Goal: Leave review/rating: Share an evaluation or opinion about a product, service, or content

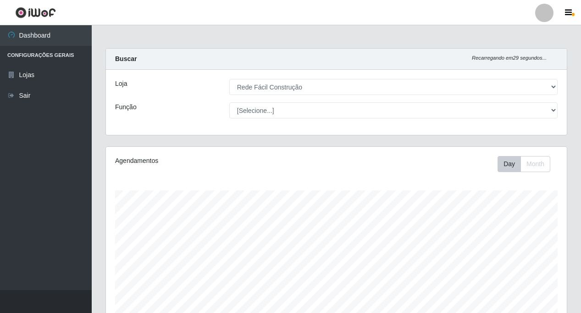
select select "318"
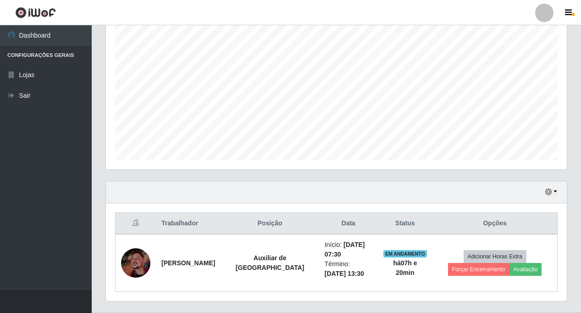
scroll to position [190, 0]
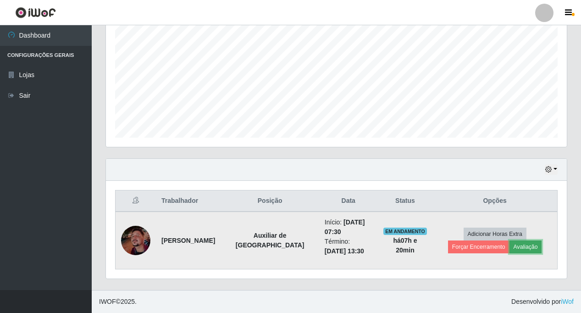
click at [509, 245] on button "Avaliação" at bounding box center [525, 246] width 33 height 13
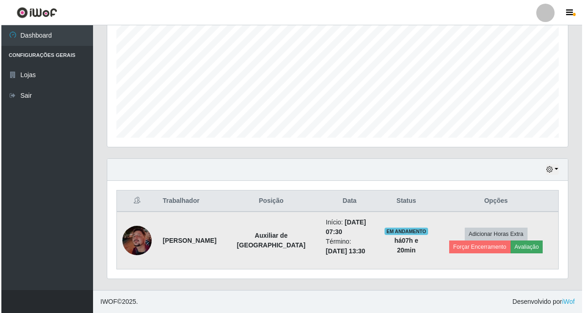
scroll to position [190, 456]
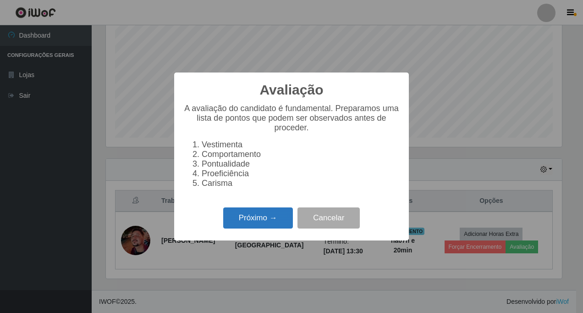
click at [255, 221] on button "Próximo →" at bounding box center [258, 218] width 70 height 22
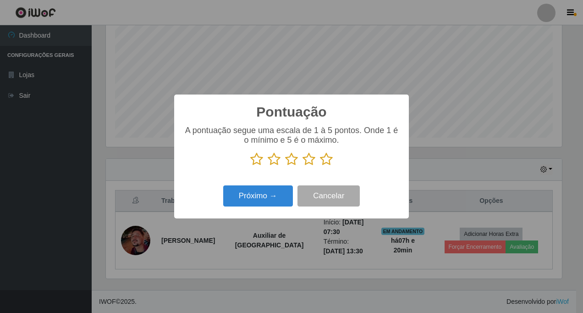
scroll to position [458311, 458045]
click at [326, 160] on icon at bounding box center [326, 159] width 13 height 14
click at [320, 166] on input "radio" at bounding box center [320, 166] width 0 height 0
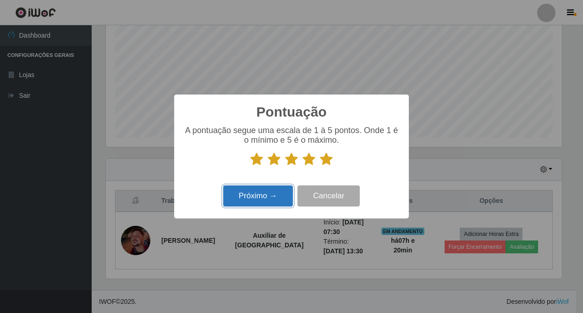
click at [239, 199] on button "Próximo →" at bounding box center [258, 196] width 70 height 22
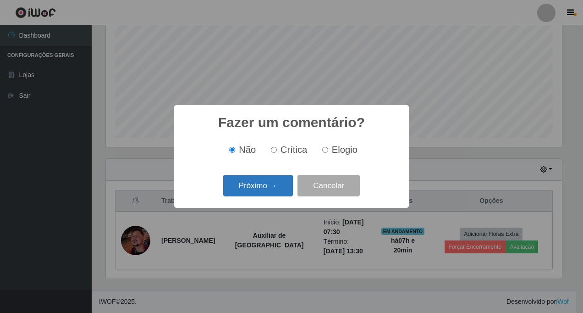
click at [252, 189] on button "Próximo →" at bounding box center [258, 186] width 70 height 22
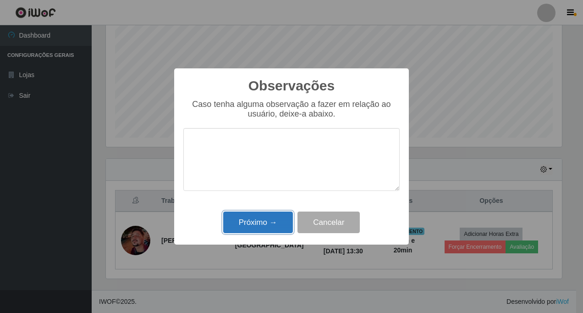
click at [256, 223] on button "Próximo →" at bounding box center [258, 222] width 70 height 22
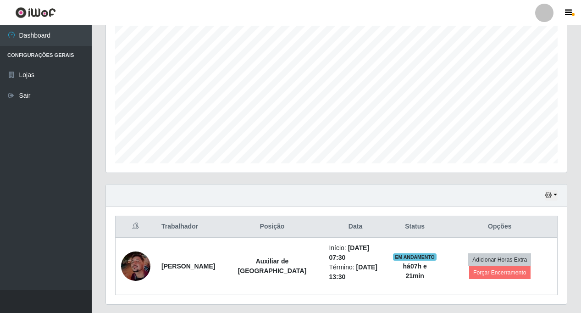
scroll to position [190, 0]
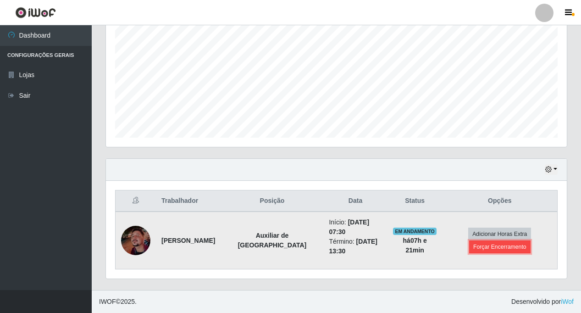
click at [513, 247] on button "Forçar Encerramento" at bounding box center [499, 246] width 61 height 13
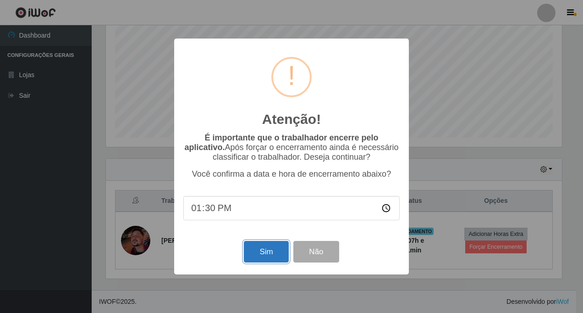
click at [260, 251] on button "Sim" at bounding box center [266, 252] width 44 height 22
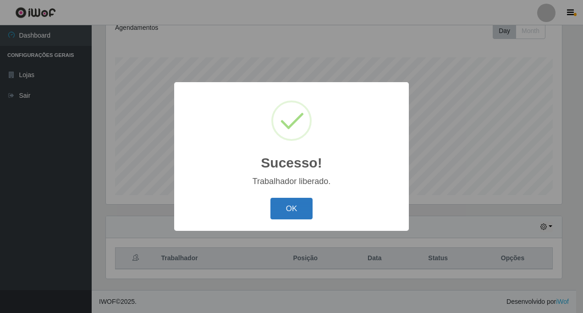
click at [295, 212] on button "OK" at bounding box center [292, 209] width 43 height 22
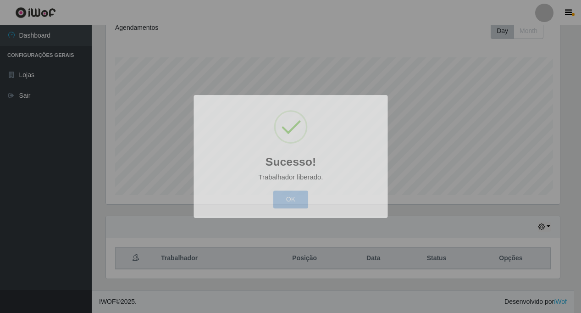
scroll to position [0, 0]
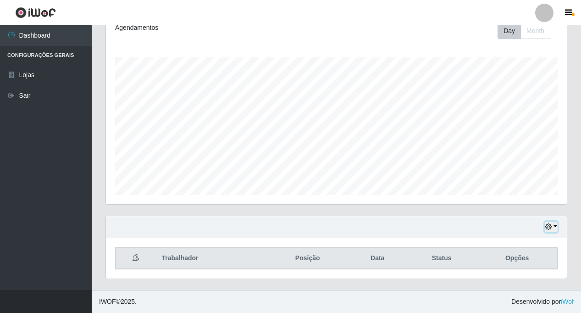
click at [555, 223] on button "button" at bounding box center [551, 226] width 13 height 11
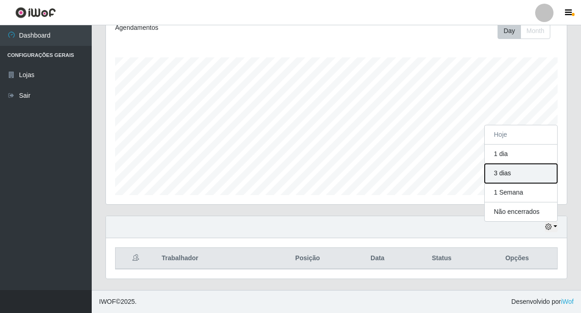
click at [514, 169] on button "3 dias" at bounding box center [521, 173] width 72 height 19
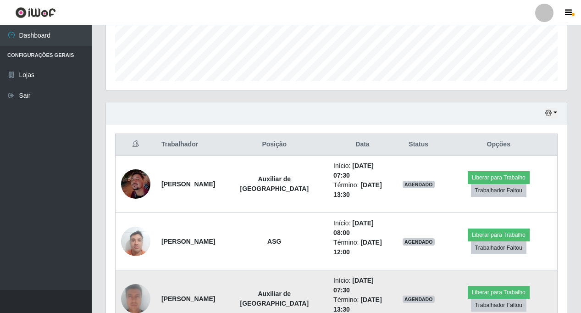
scroll to position [0, 0]
